Goal: Task Accomplishment & Management: Use online tool/utility

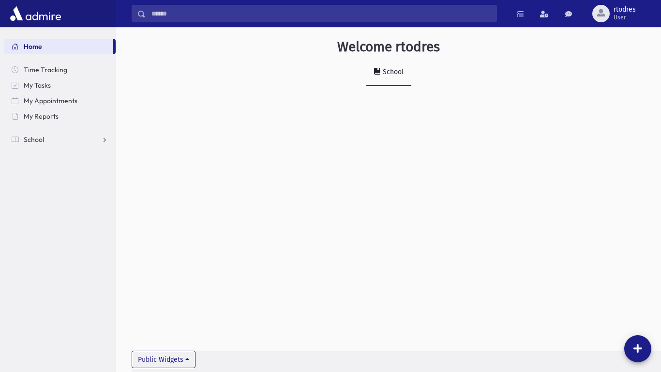
click at [384, 86] on div "Welcome rtodres School Public Widgets" at bounding box center [388, 70] width 545 height 86
click at [98, 142] on link "School" at bounding box center [60, 139] width 112 height 15
click at [94, 173] on link "Attendance" at bounding box center [60, 170] width 112 height 15
click at [93, 183] on link "Entry" at bounding box center [60, 185] width 112 height 15
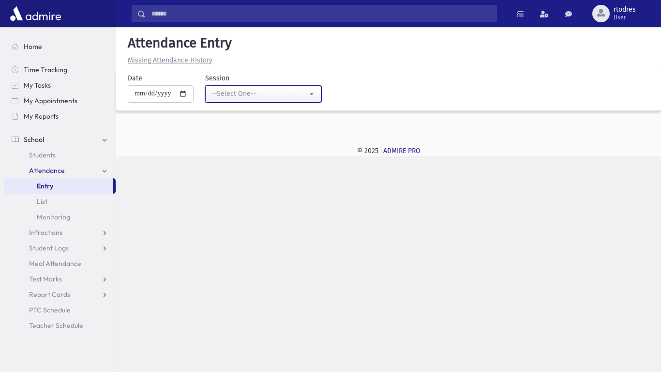
click at [221, 94] on div "--Select One--" at bounding box center [260, 94] width 96 height 10
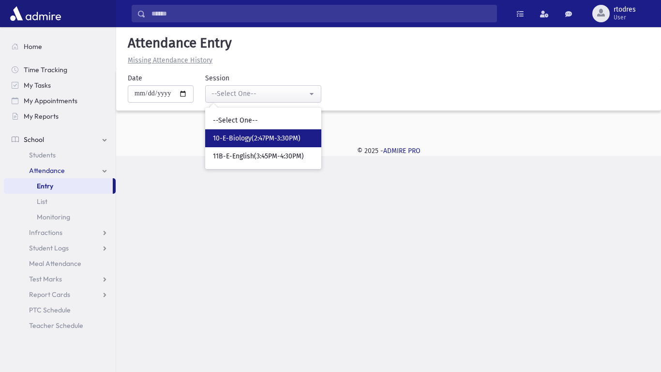
click at [255, 144] on link "10-E-Biology(2:47PM-3:30PM)" at bounding box center [263, 138] width 116 height 18
select select "*****"
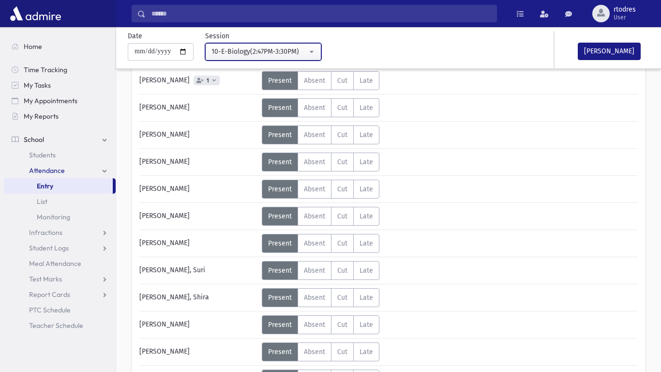
scroll to position [106, 0]
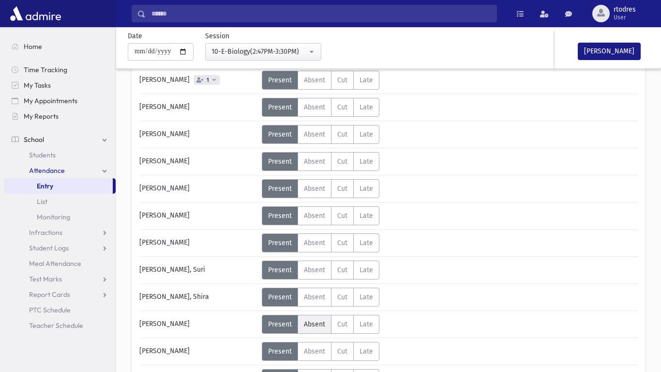
click at [317, 318] on label "Absent A" at bounding box center [315, 324] width 34 height 19
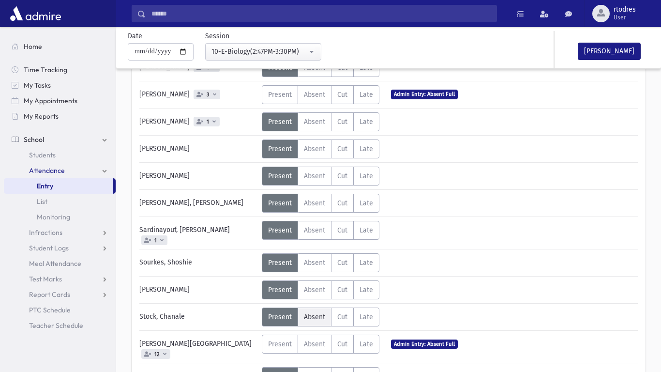
scroll to position [418, 0]
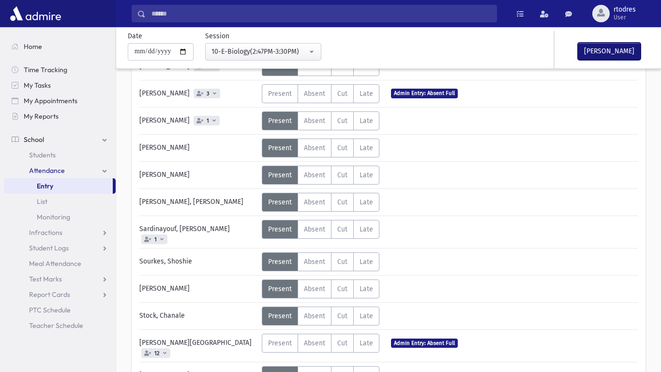
click at [624, 50] on button "[PERSON_NAME]" at bounding box center [609, 51] width 63 height 17
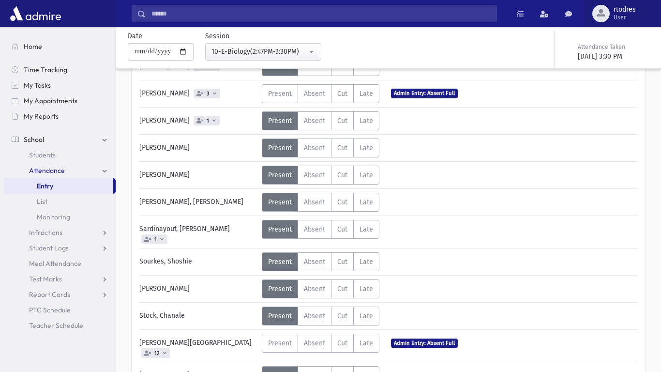
click at [619, 24] on button "rtodres User" at bounding box center [622, 13] width 77 height 27
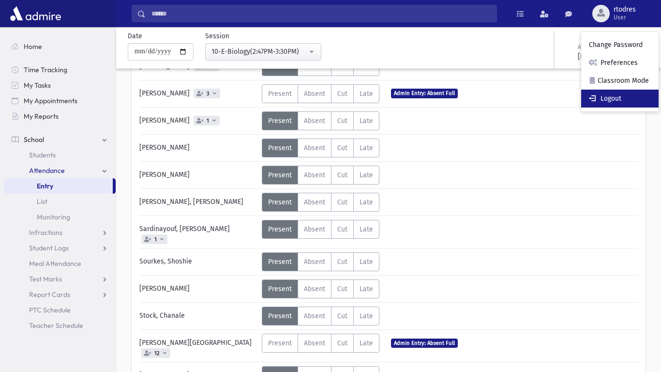
click at [596, 94] on span at bounding box center [594, 97] width 10 height 7
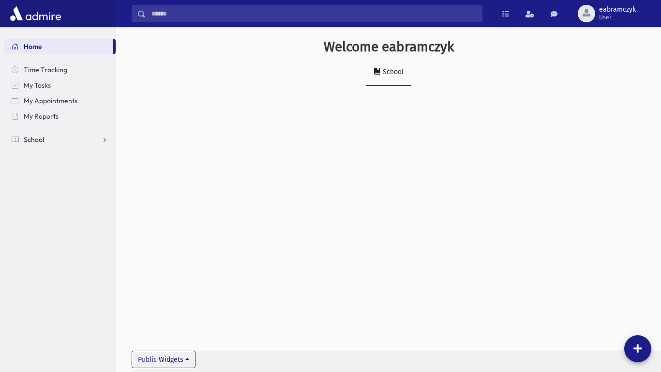
click at [47, 145] on link "School" at bounding box center [60, 139] width 112 height 15
click at [45, 167] on span "Attendance" at bounding box center [47, 170] width 36 height 9
click at [43, 184] on span "Entry" at bounding box center [45, 186] width 16 height 9
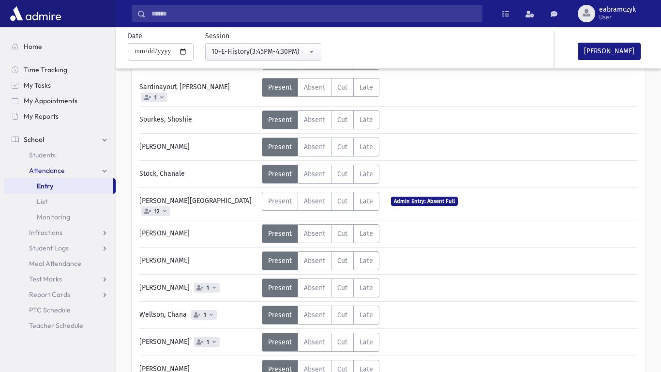
scroll to position [615, 0]
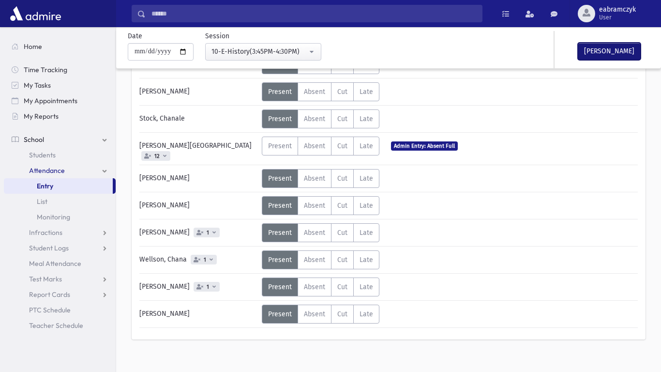
click at [596, 47] on button "[PERSON_NAME]" at bounding box center [609, 51] width 63 height 17
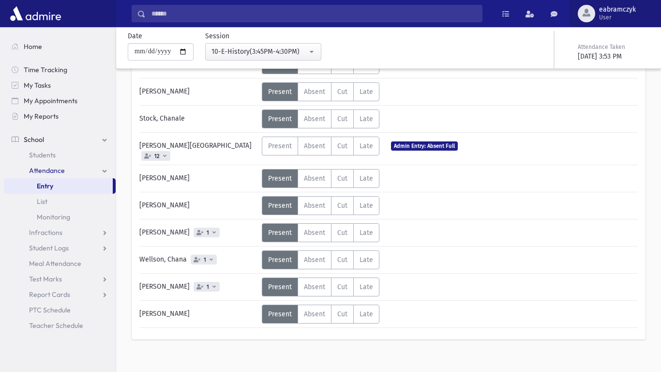
click at [653, 1] on button "eabramczyk User" at bounding box center [615, 13] width 91 height 27
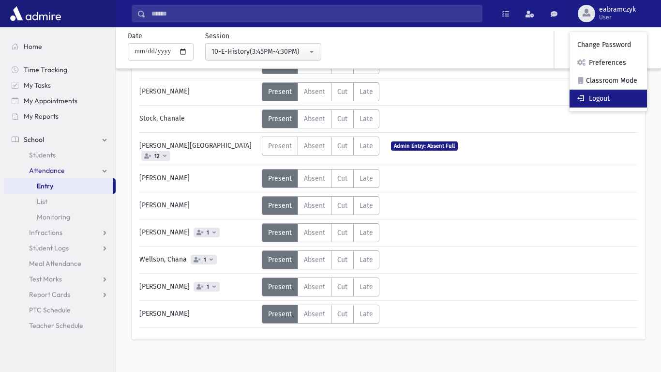
click at [619, 101] on link "Logout" at bounding box center [608, 99] width 77 height 18
